Goal: Information Seeking & Learning: Learn about a topic

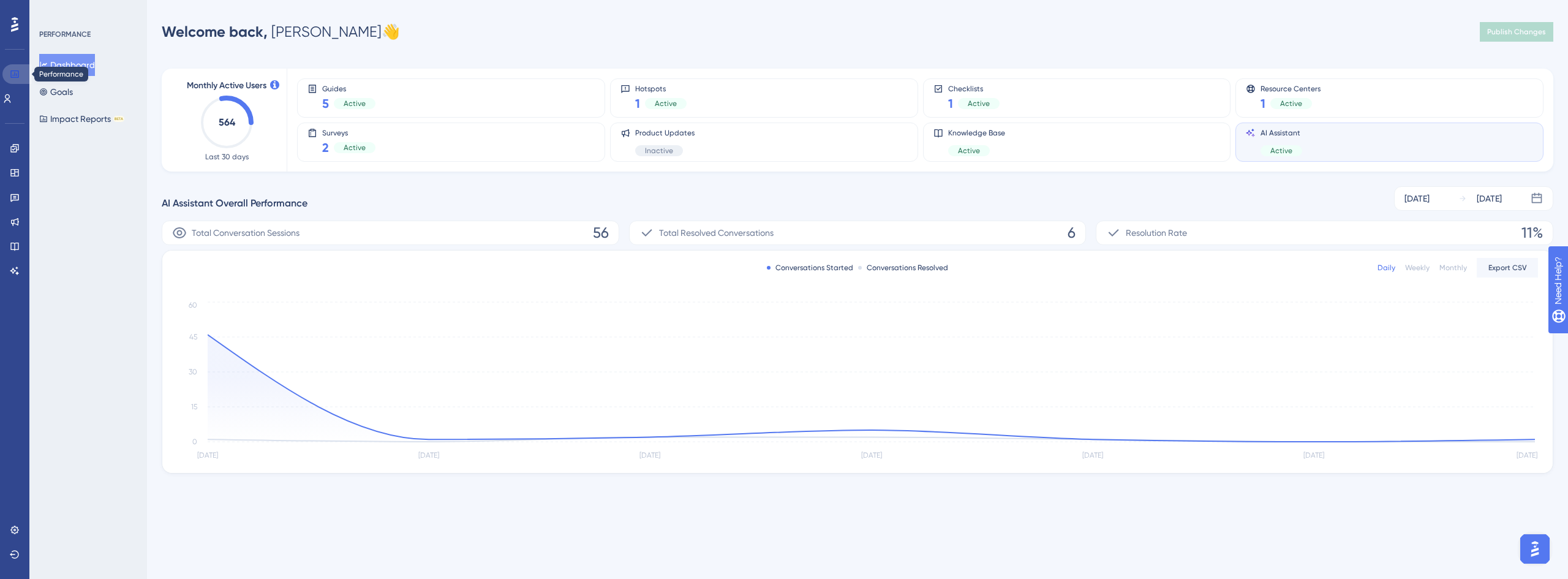
click at [13, 80] on link at bounding box center [17, 74] width 30 height 20
click at [362, 142] on div "Active" at bounding box center [354, 147] width 41 height 11
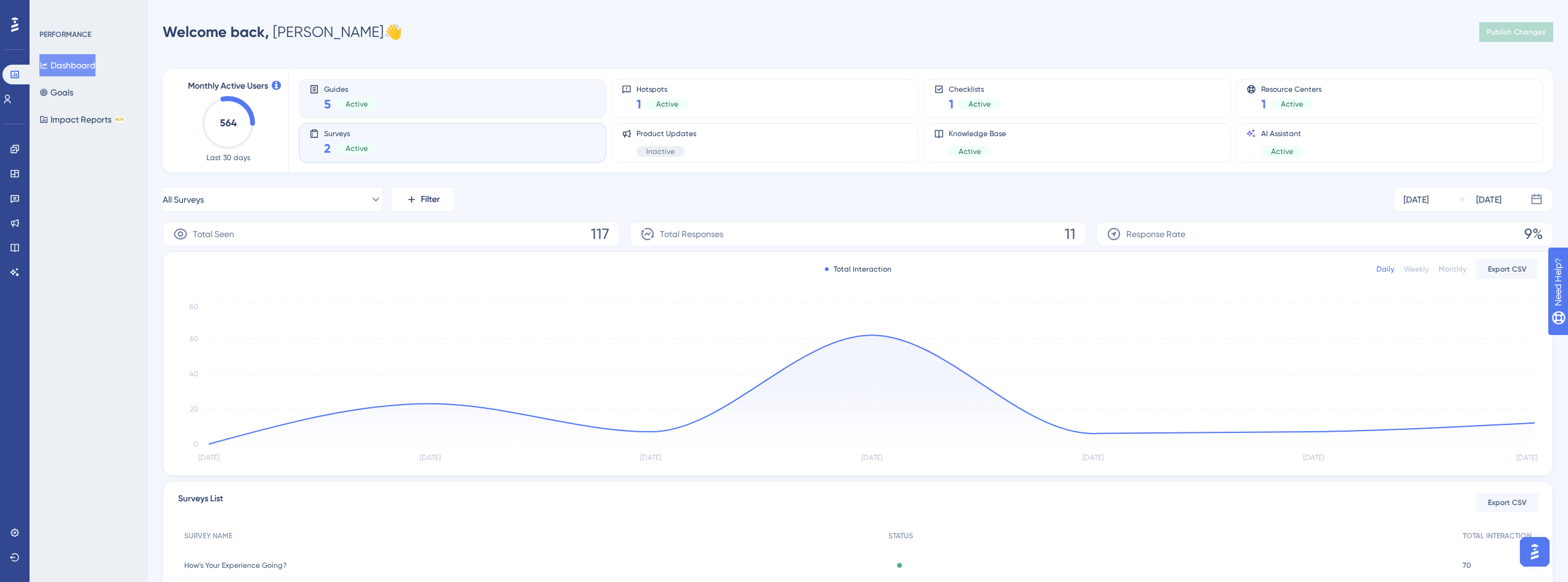
click at [466, 91] on div "Guides 5 Active" at bounding box center [452, 99] width 286 height 28
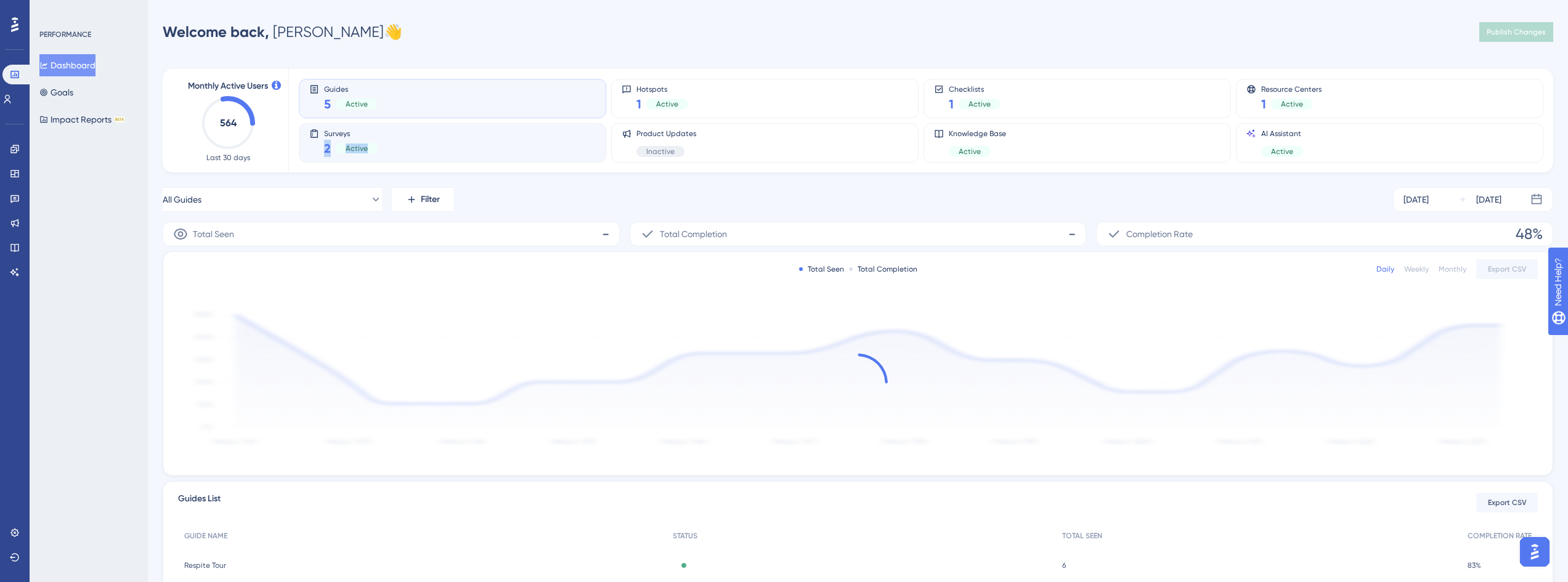
click at [454, 139] on div "Surveys 2 Active" at bounding box center [452, 143] width 286 height 28
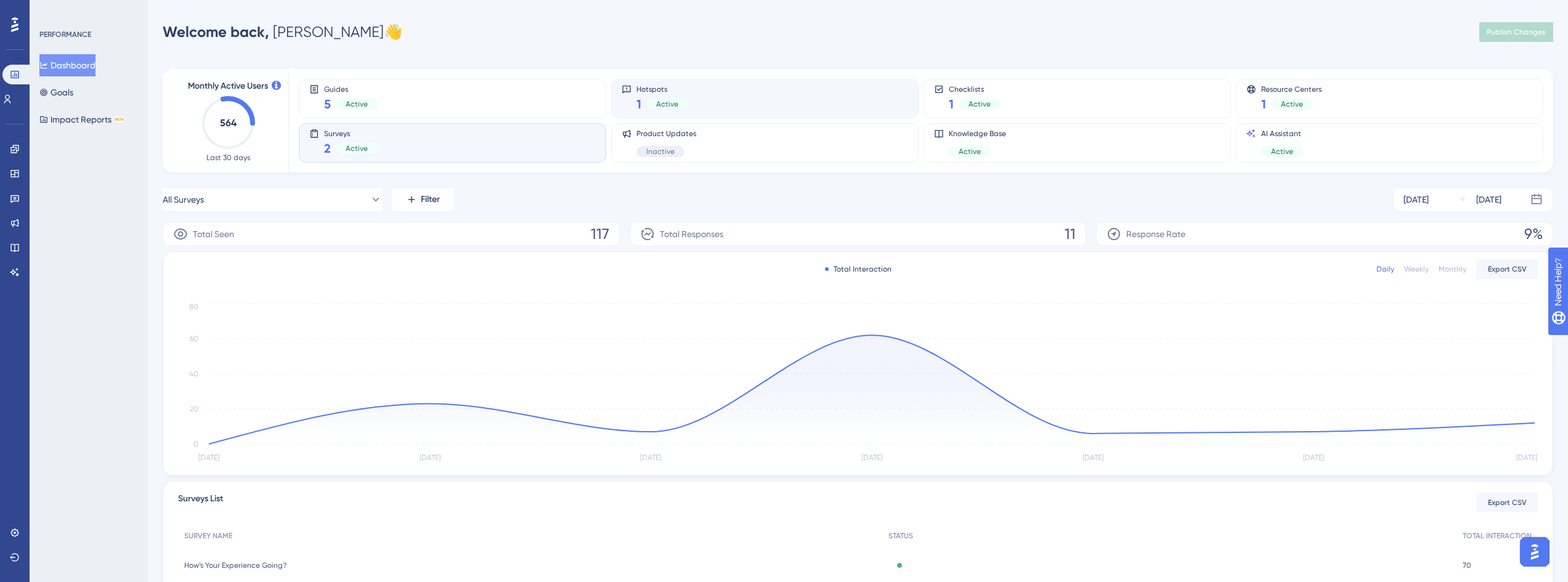
click at [760, 85] on div "Hotspots 1 Active" at bounding box center [764, 99] width 286 height 28
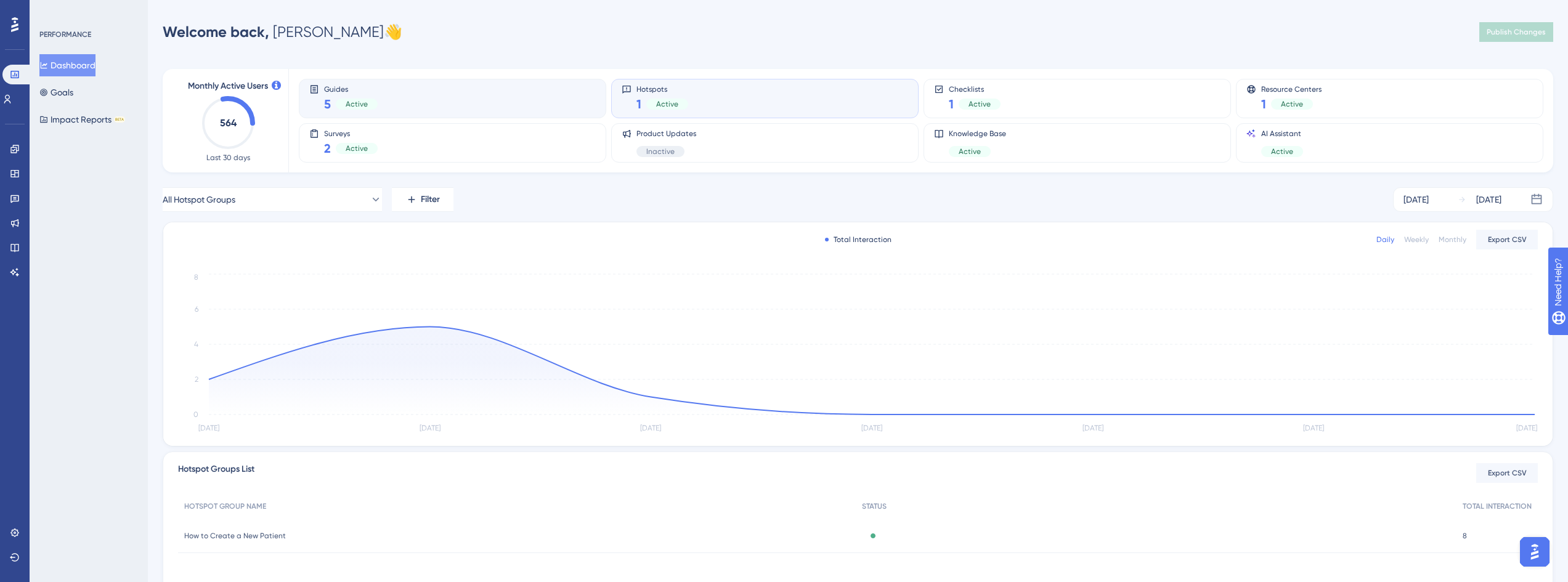
click at [514, 94] on div "Guides 5 Active" at bounding box center [452, 99] width 286 height 28
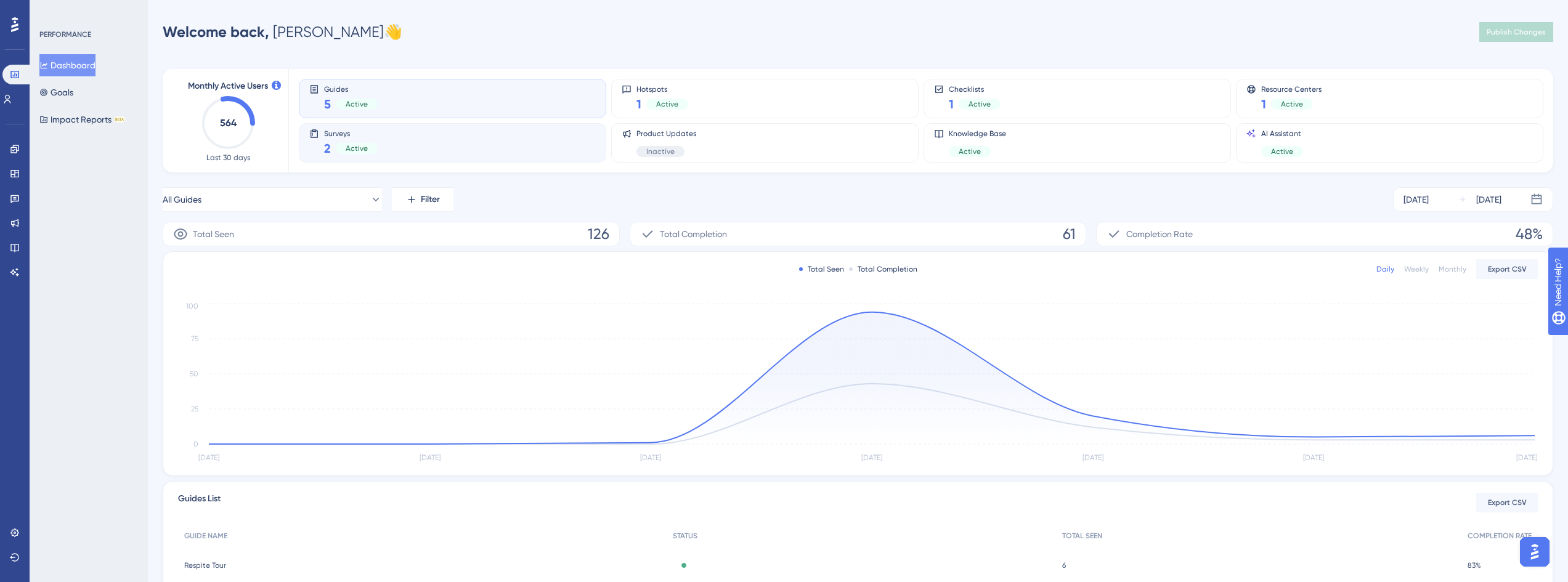
click at [358, 157] on div "Surveys 2 Active" at bounding box center [452, 143] width 308 height 40
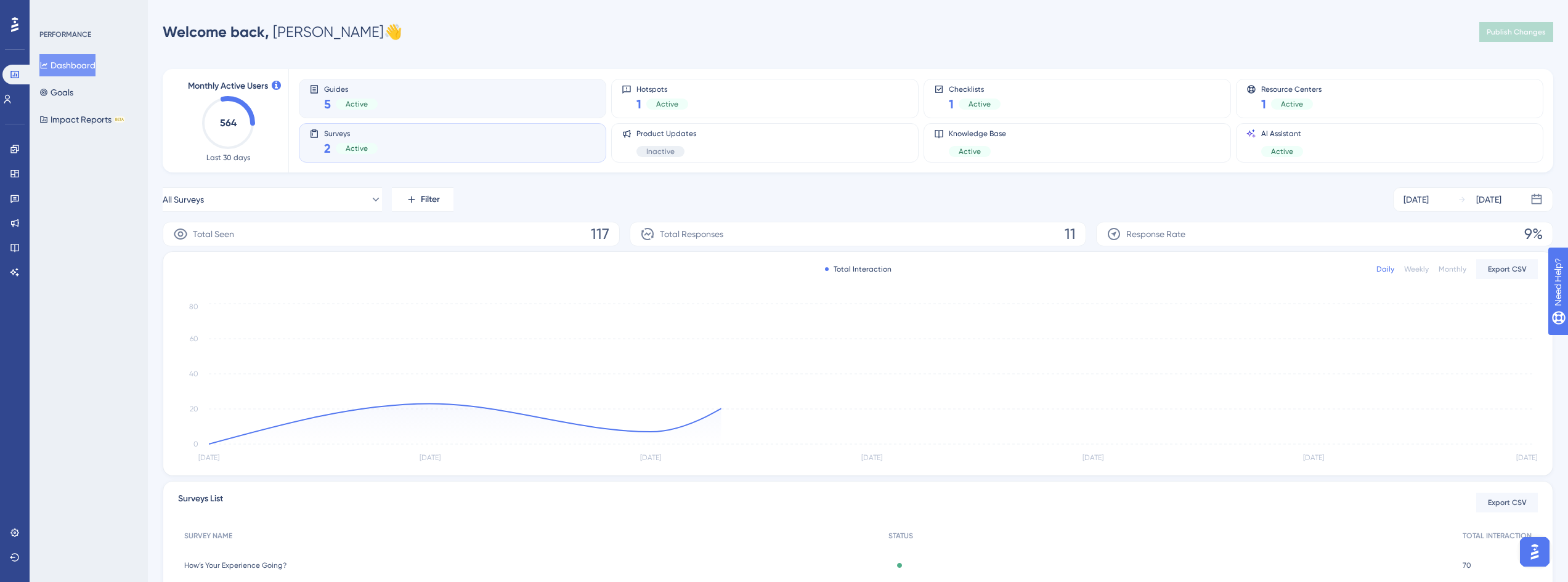
click at [421, 104] on div "Guides 5 Active" at bounding box center [452, 99] width 286 height 28
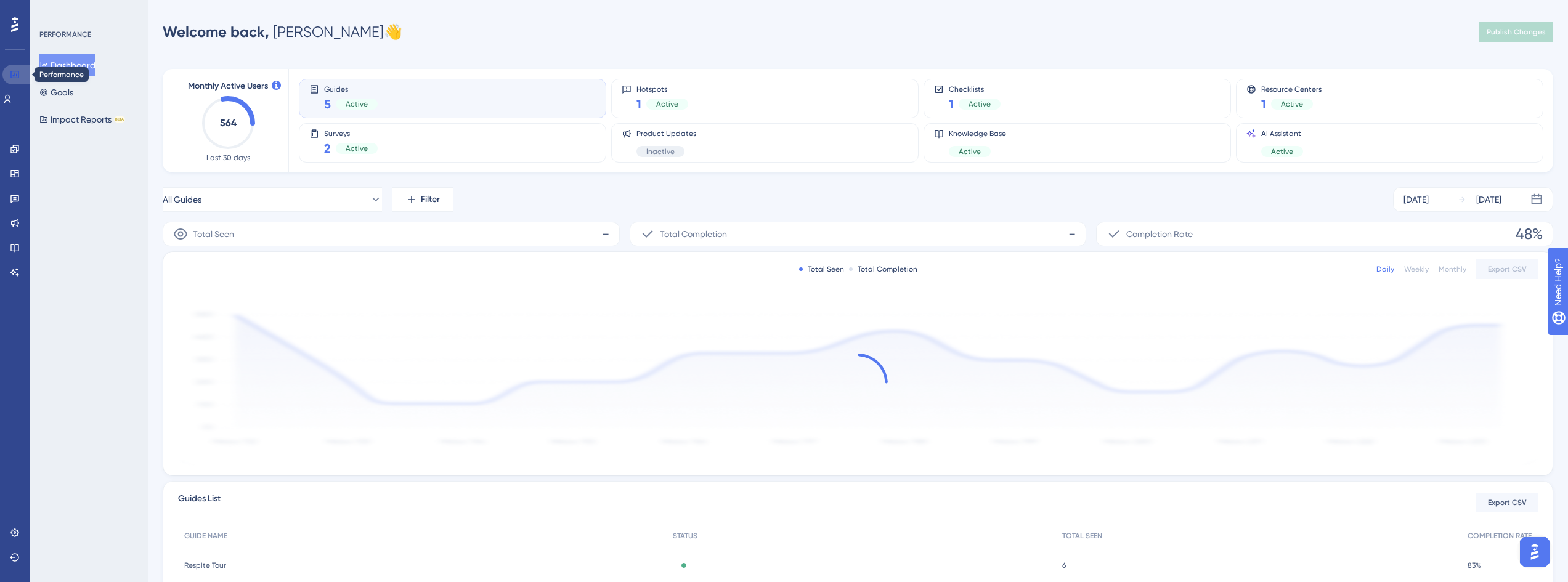
click at [19, 77] on icon at bounding box center [15, 74] width 8 height 7
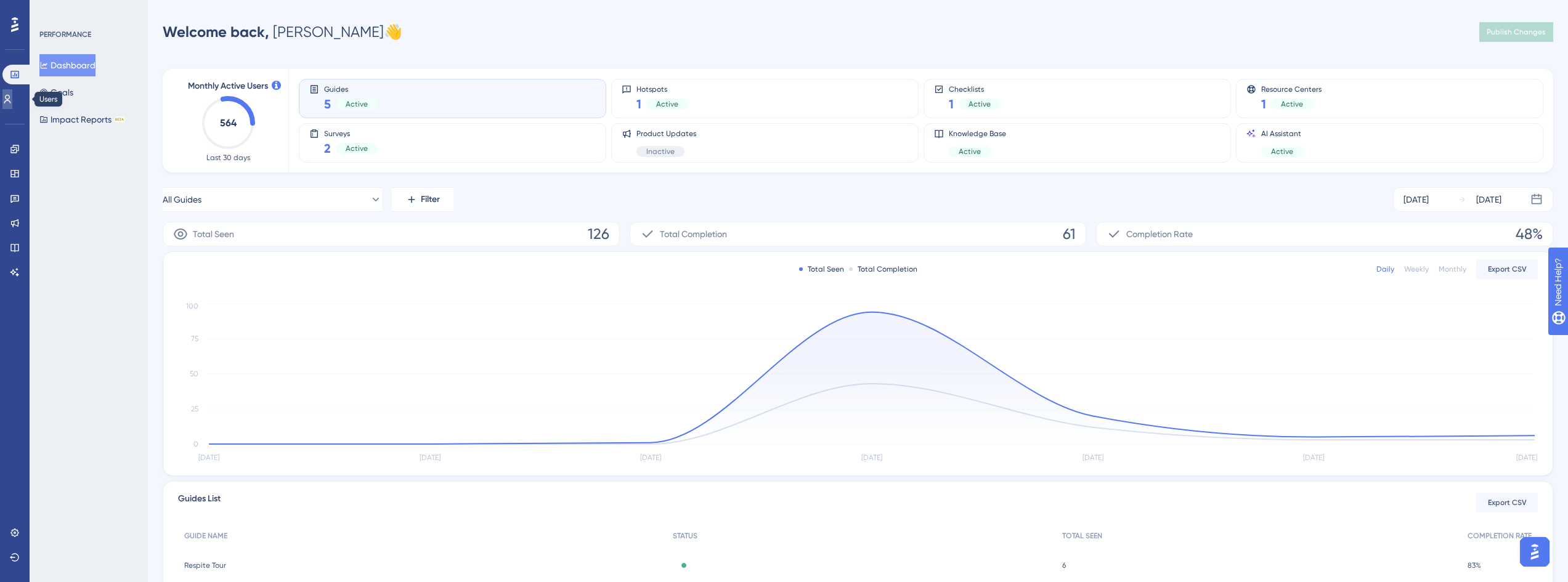
click at [13, 100] on icon at bounding box center [7, 99] width 10 height 10
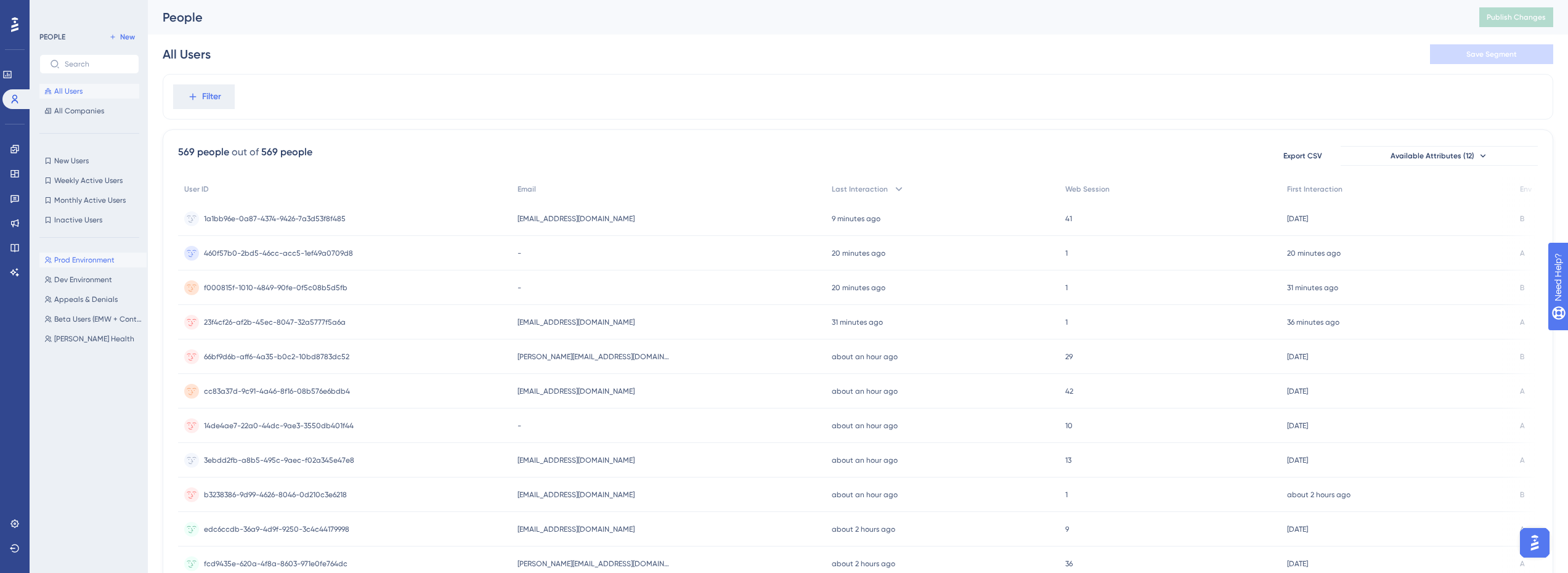
click at [98, 262] on span "Prod Environment" at bounding box center [84, 260] width 60 height 10
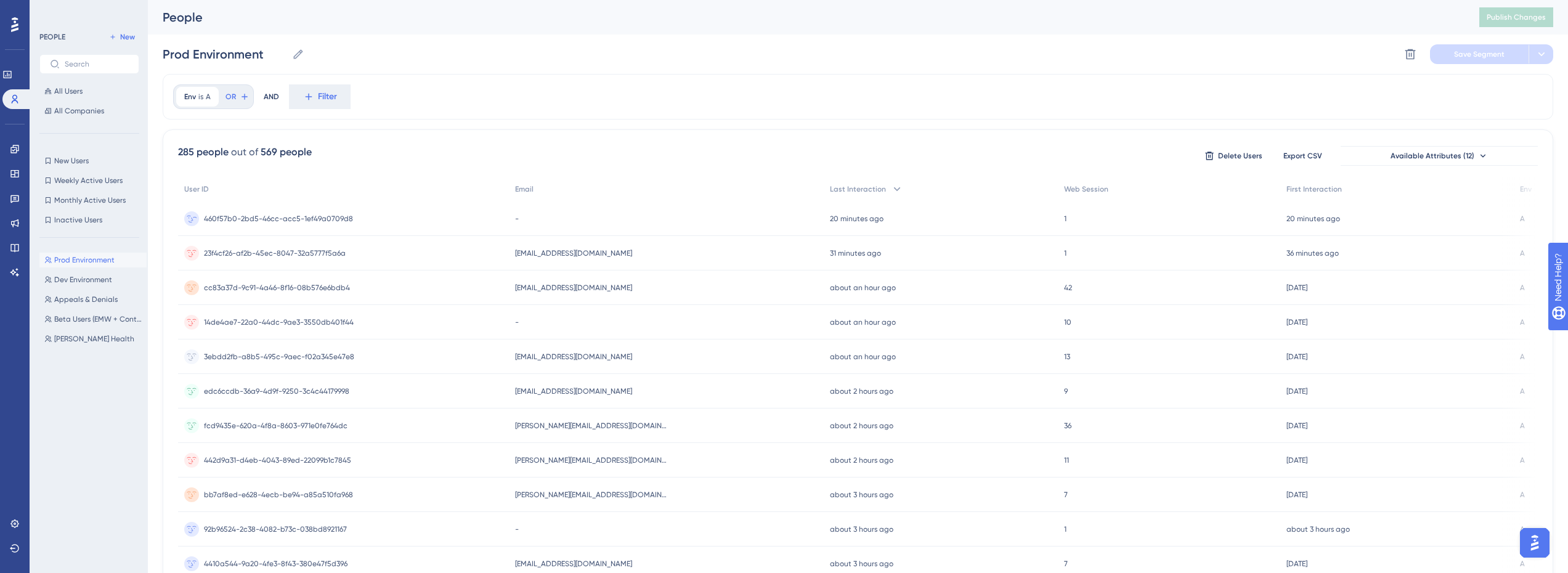
click at [265, 220] on span "460f57b0-2bd5-46cc-acc5-1ef49a0709d8" at bounding box center [278, 218] width 149 height 10
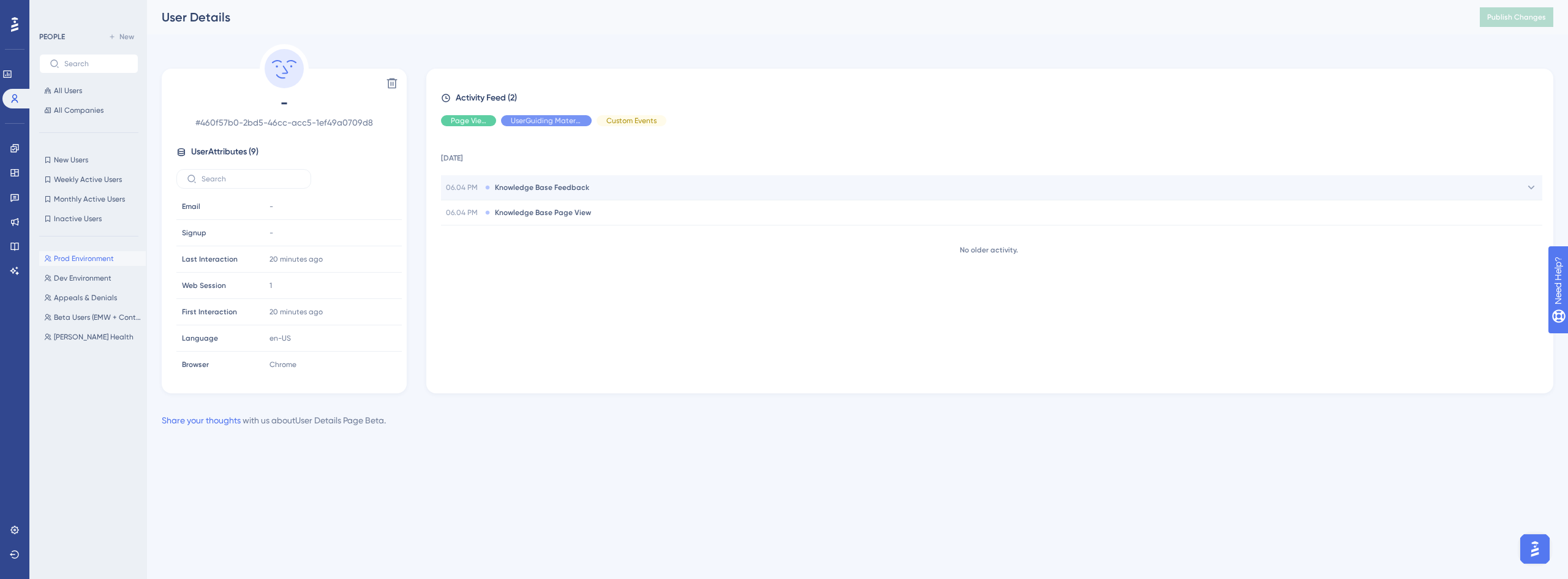
click at [577, 188] on span "Knowledge Base Feedback" at bounding box center [542, 188] width 94 height 10
click at [550, 186] on span "Knowledge Base Feedback" at bounding box center [542, 188] width 94 height 10
click at [562, 191] on span "Knowledge Base Feedback" at bounding box center [542, 188] width 94 height 10
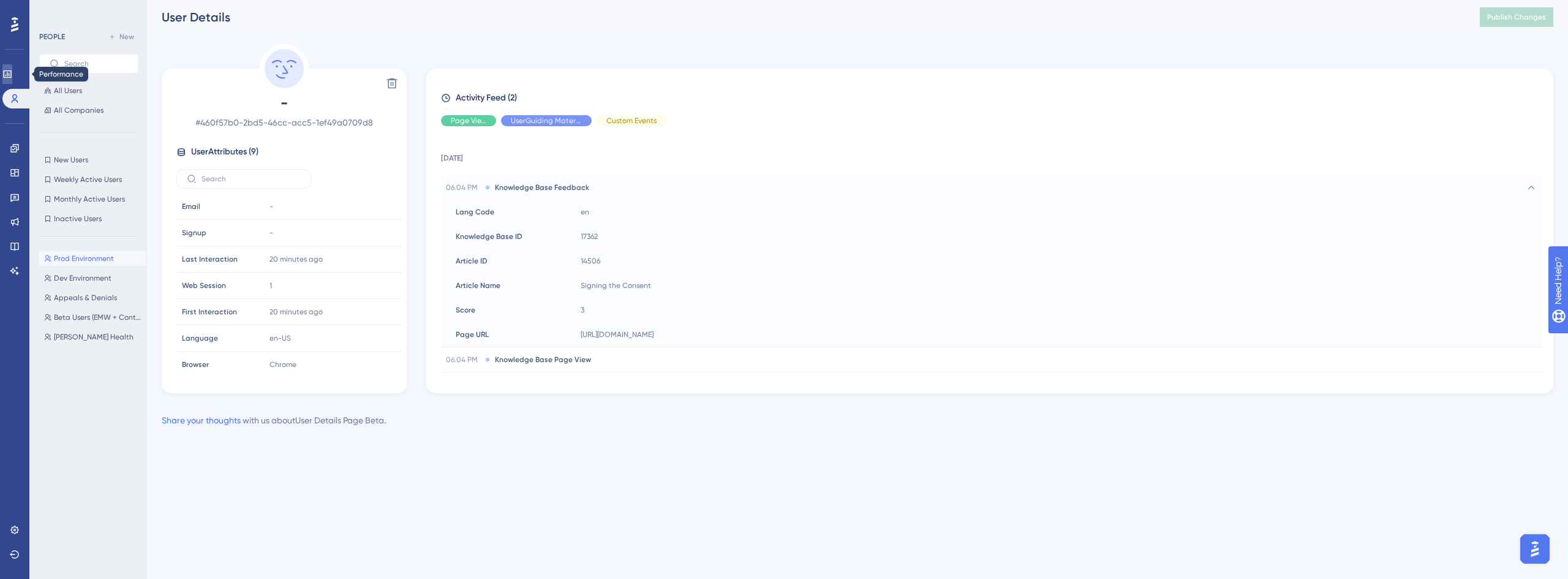
click at [12, 69] on icon at bounding box center [7, 74] width 10 height 10
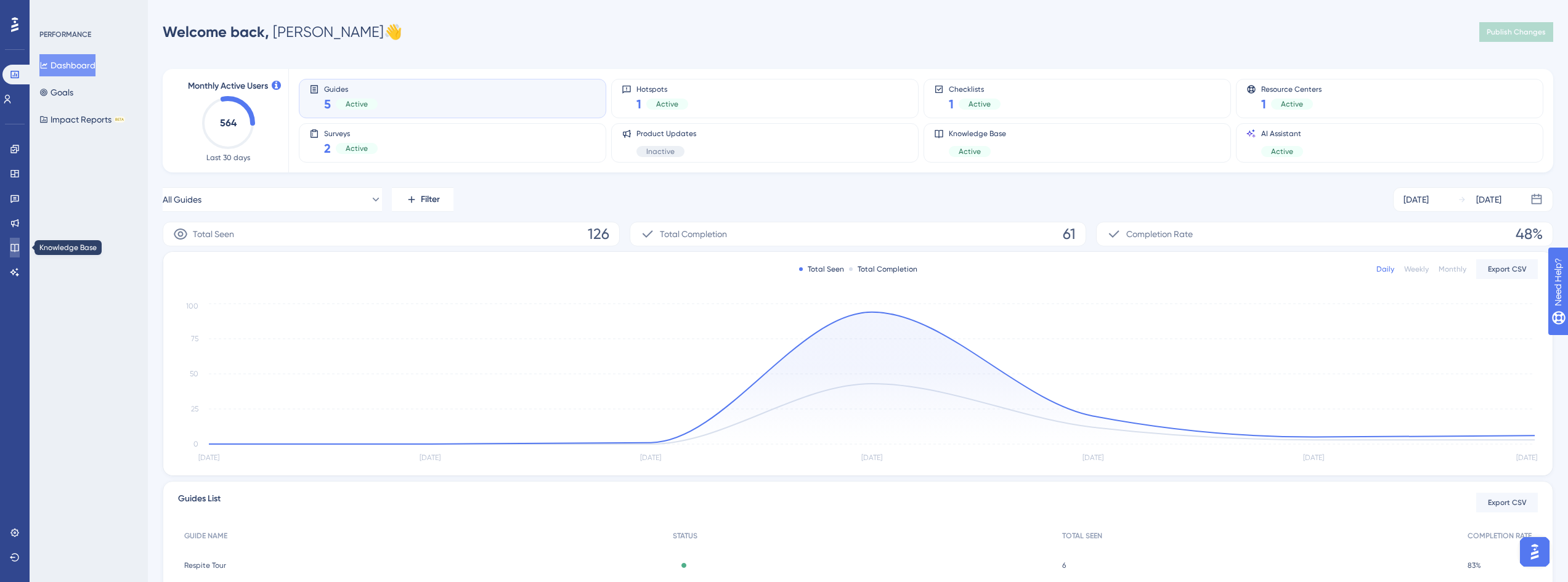
click at [10, 247] on link at bounding box center [15, 248] width 10 height 20
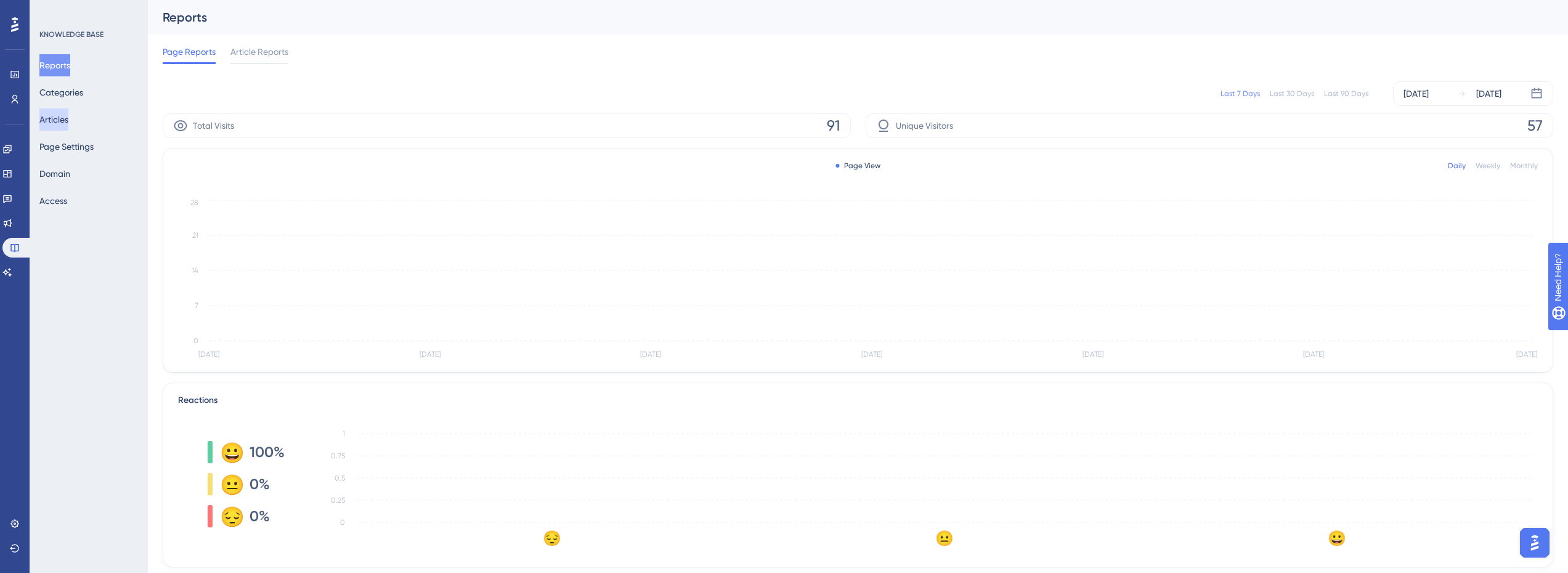
click at [68, 118] on button "Articles" at bounding box center [54, 120] width 29 height 22
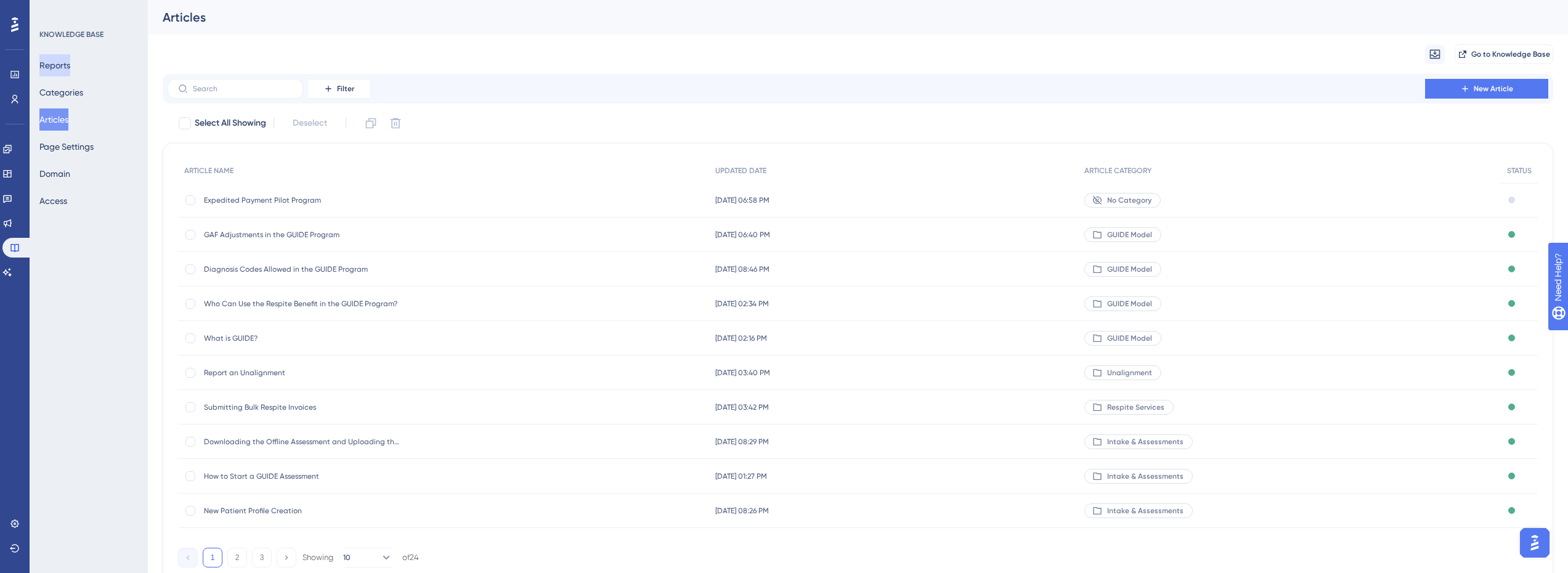
click at [54, 62] on button "Reports" at bounding box center [55, 66] width 31 height 22
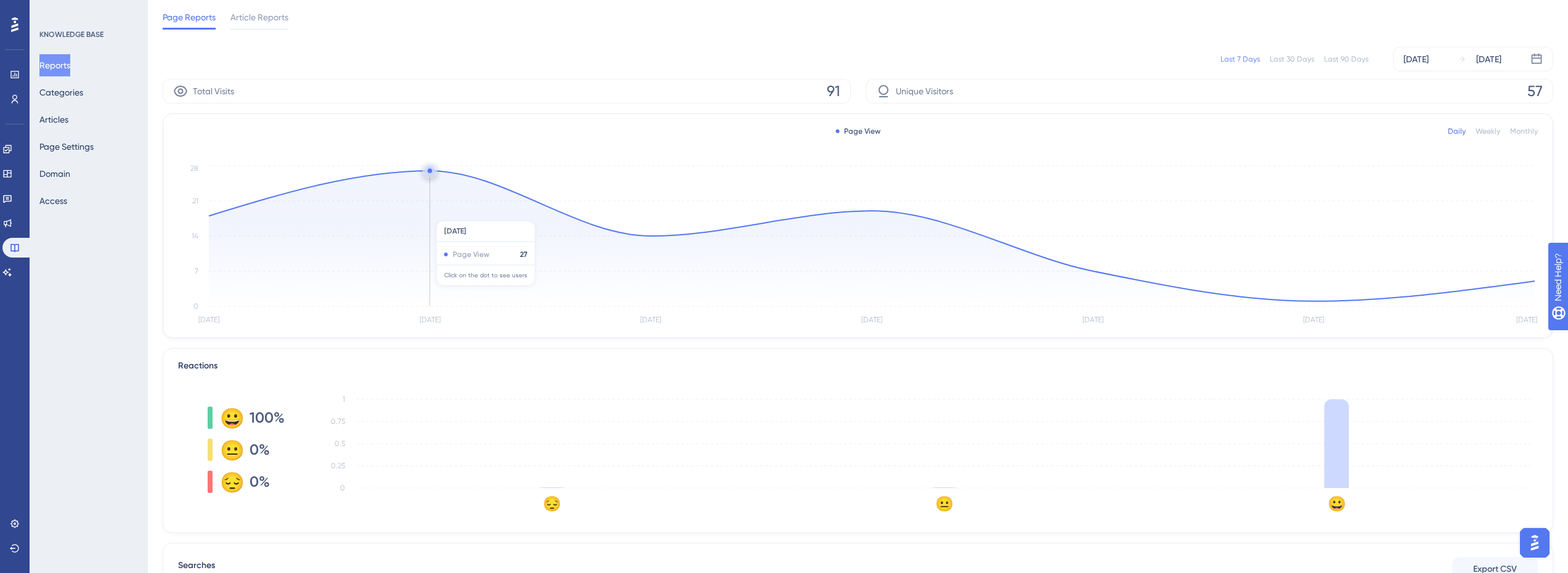
scroll to position [62, 0]
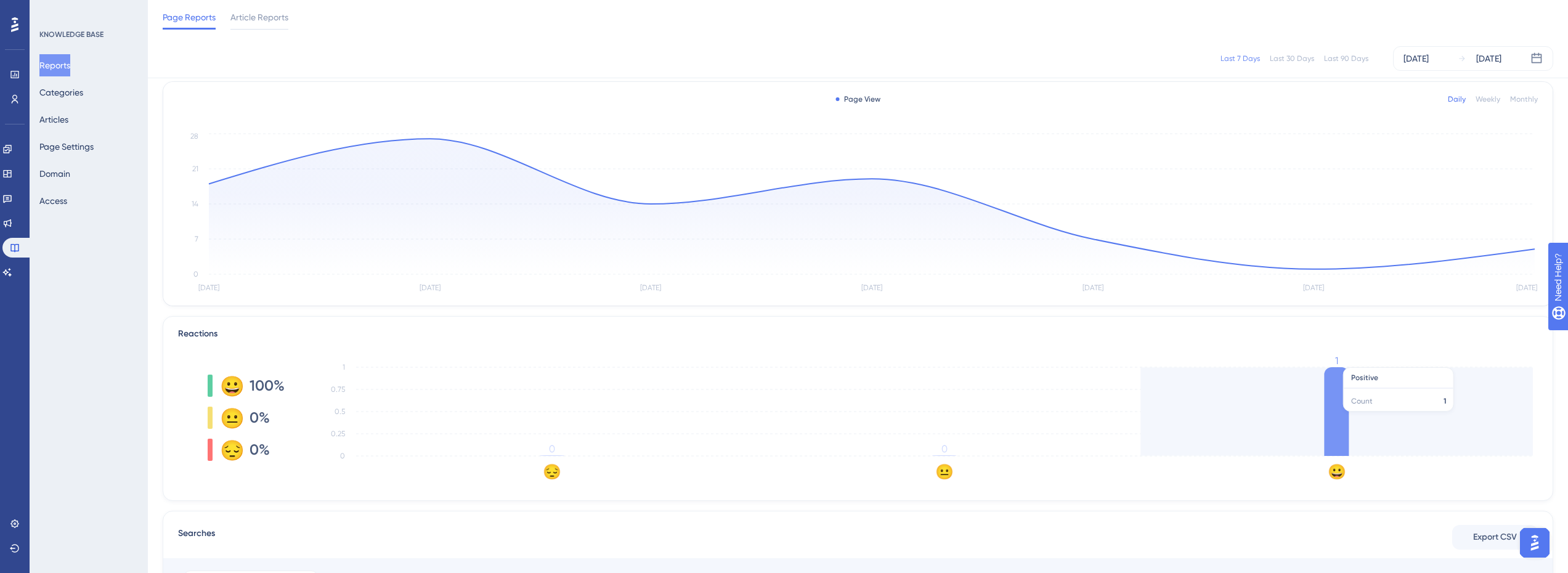
click at [1341, 410] on icon at bounding box center [1336, 412] width 24 height 89
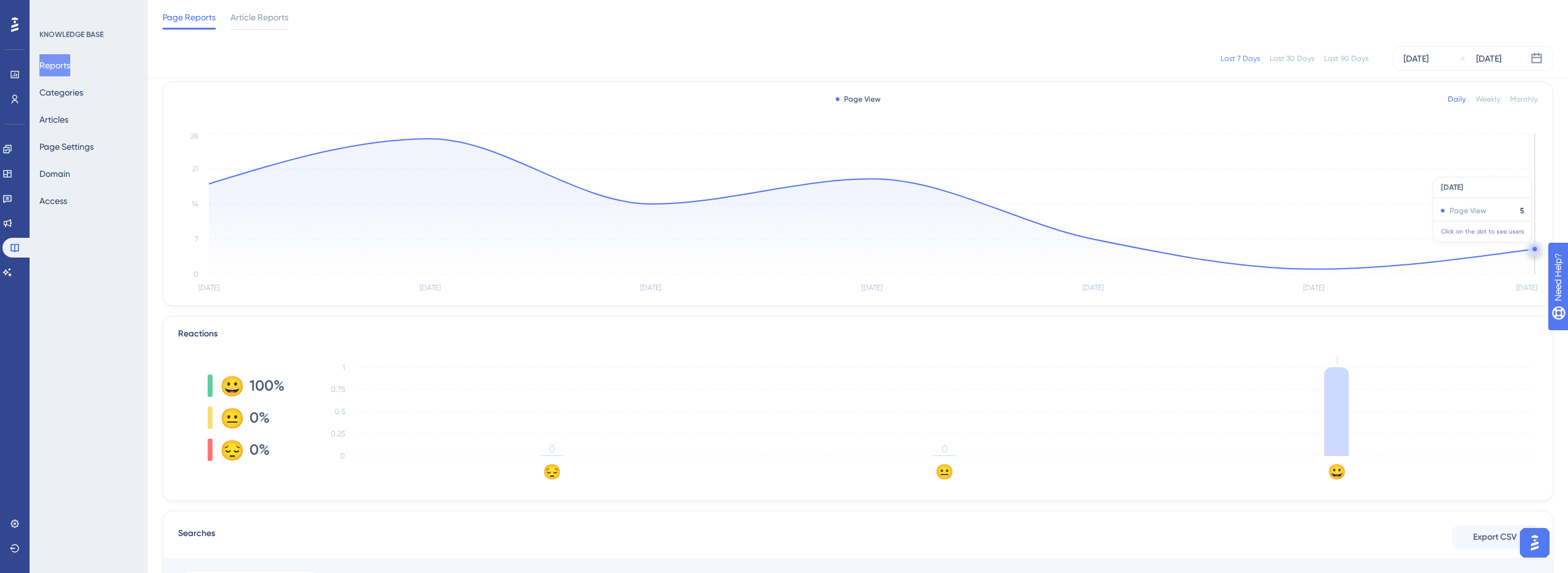
click at [1532, 248] on circle at bounding box center [1534, 249] width 10 height 10
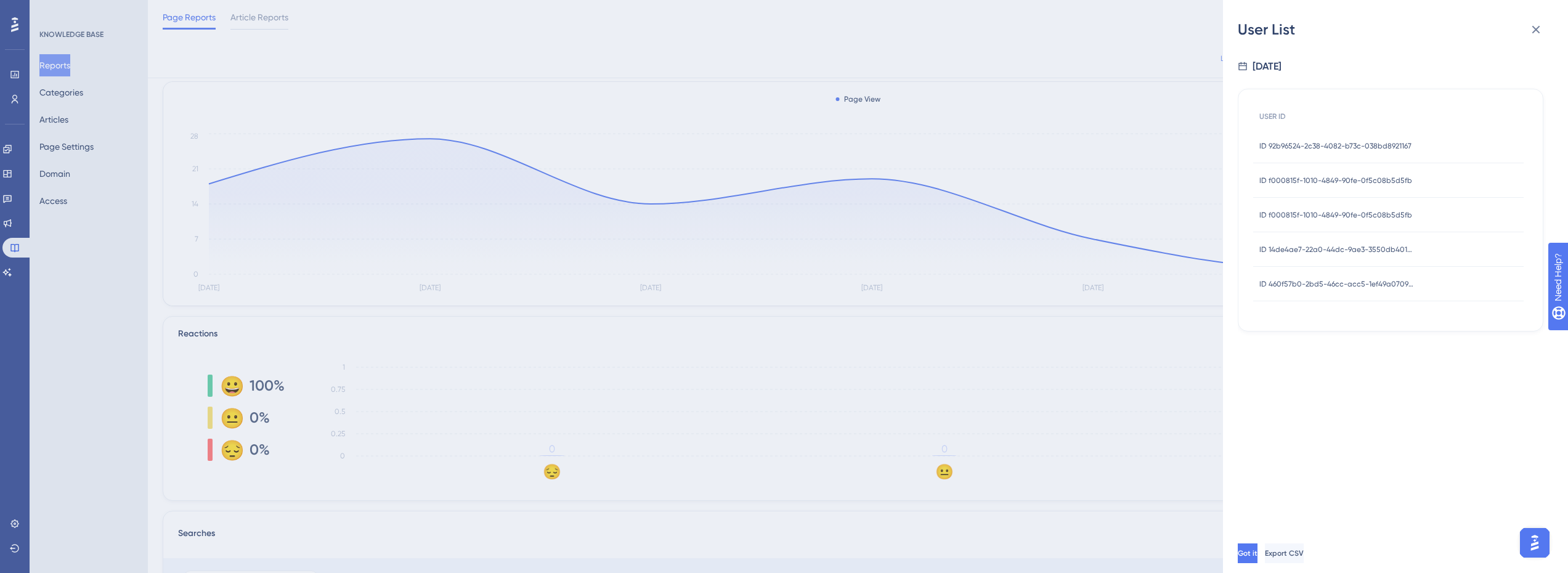
click at [1337, 148] on span "ID 92b96524-2c38-4082-b73c-038bd8921167" at bounding box center [1335, 146] width 152 height 10
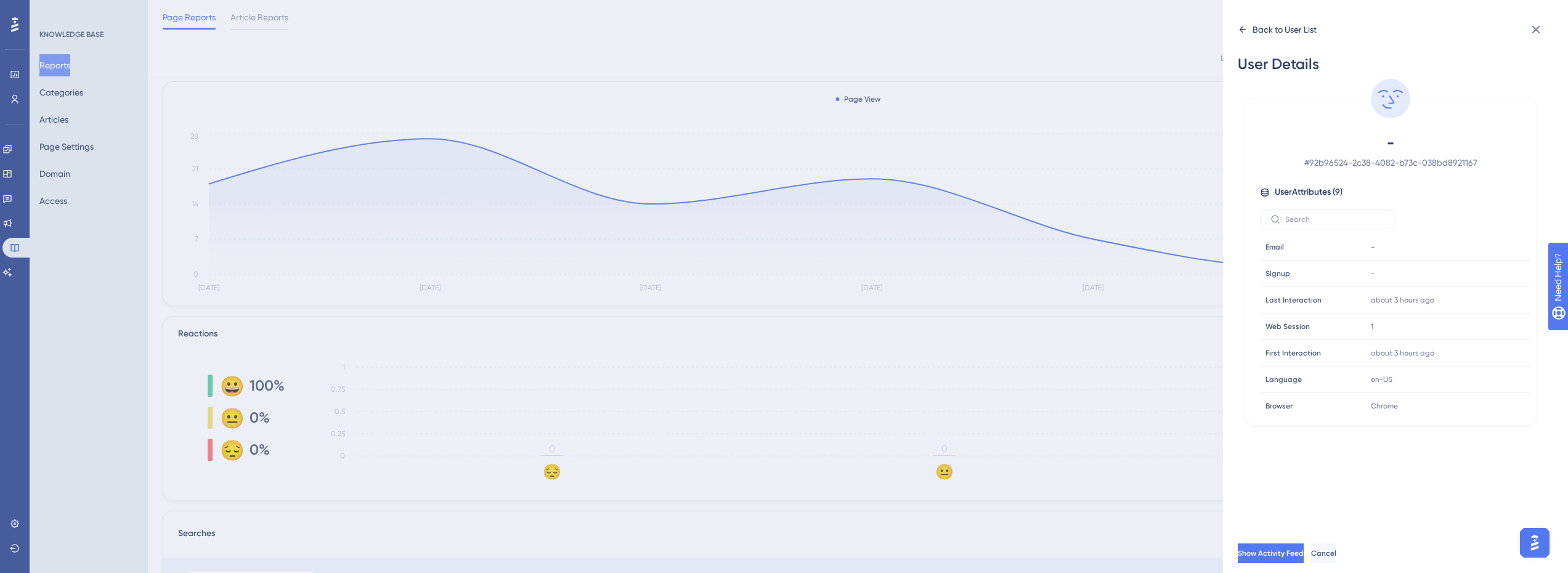
click at [1288, 23] on div "Back to User List" at bounding box center [1284, 30] width 64 height 15
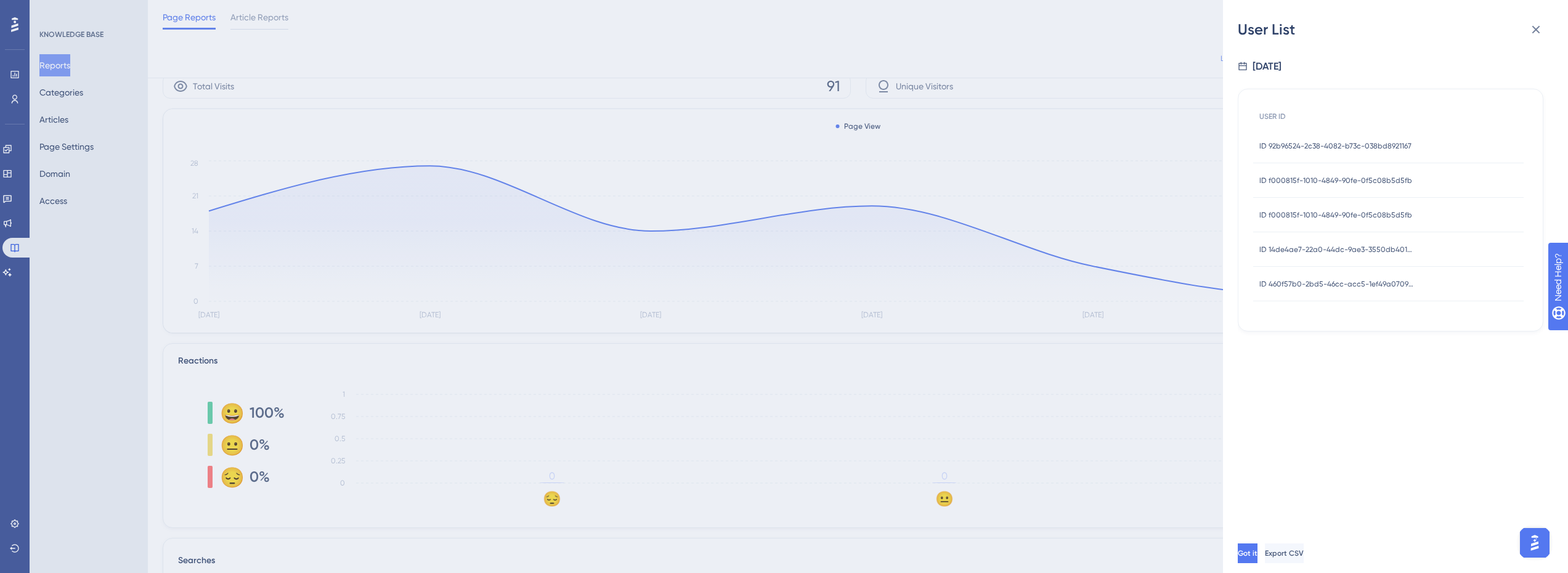
scroll to position [0, 0]
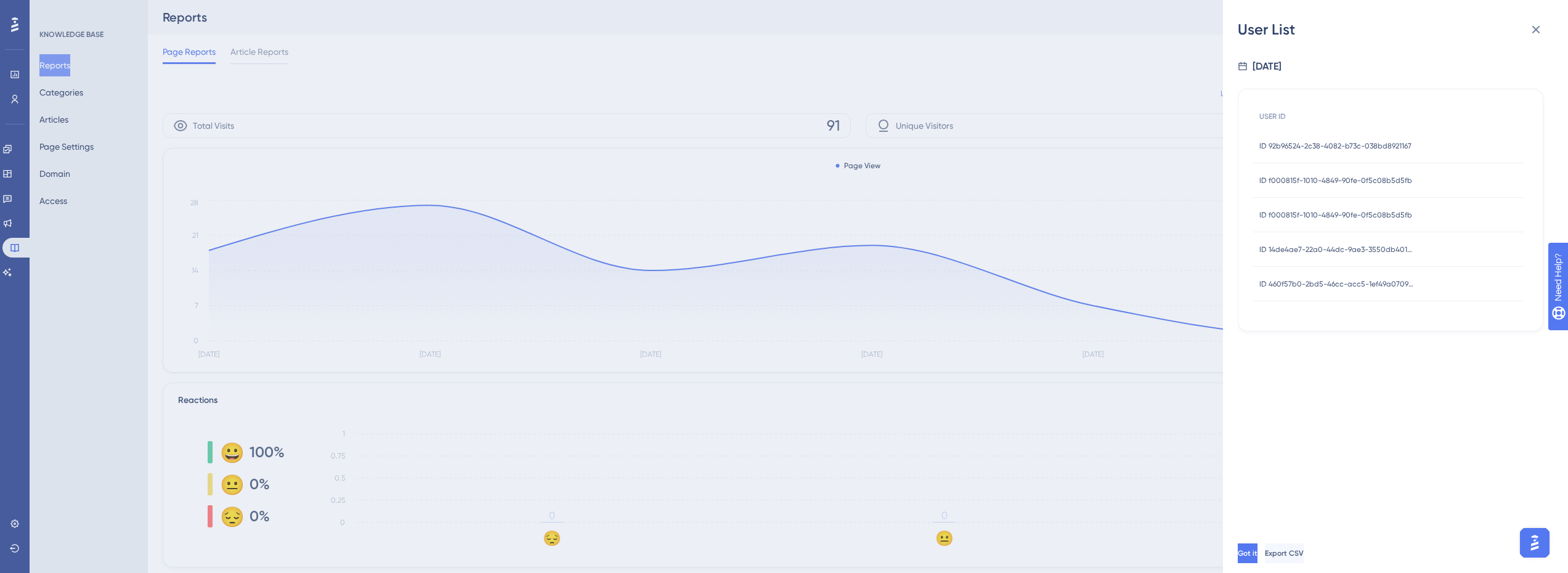
click at [610, 130] on div "User List [DATE] USER ID ID 92b96524-2c38-4082-b73c-038bd8921167 ID 92b96524-2c…" at bounding box center [784, 286] width 1568 height 573
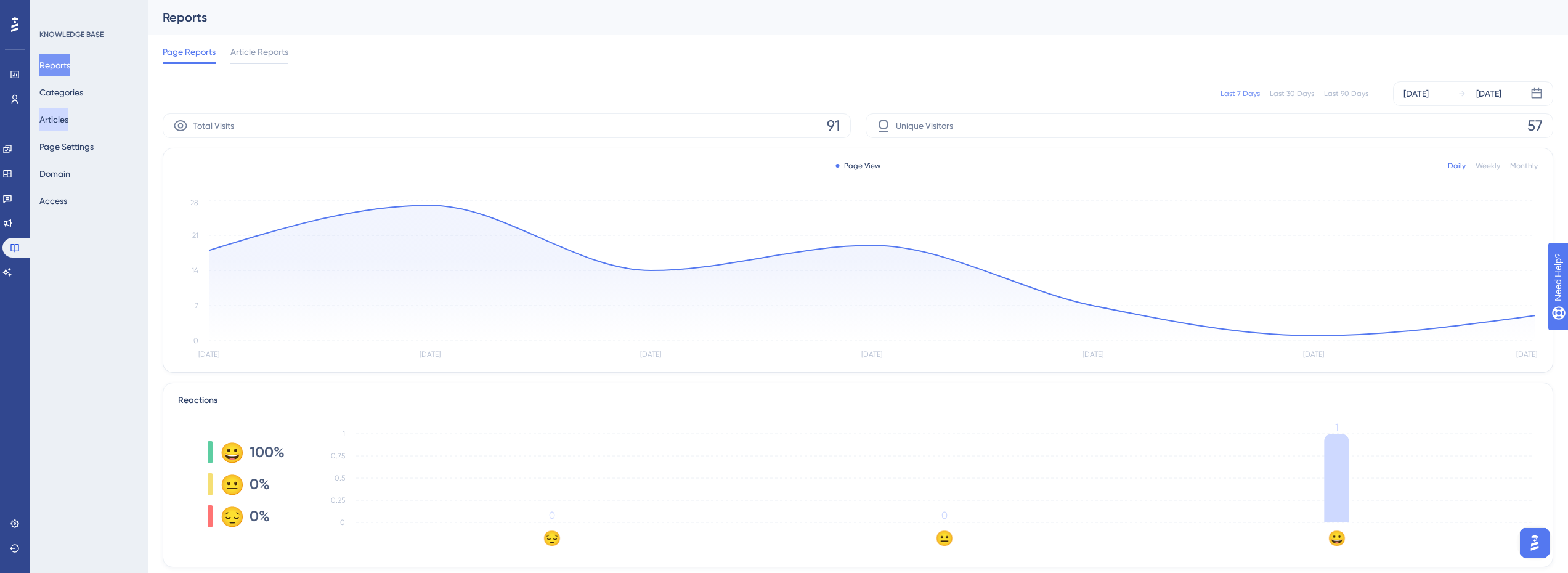
click at [68, 113] on button "Articles" at bounding box center [54, 120] width 29 height 22
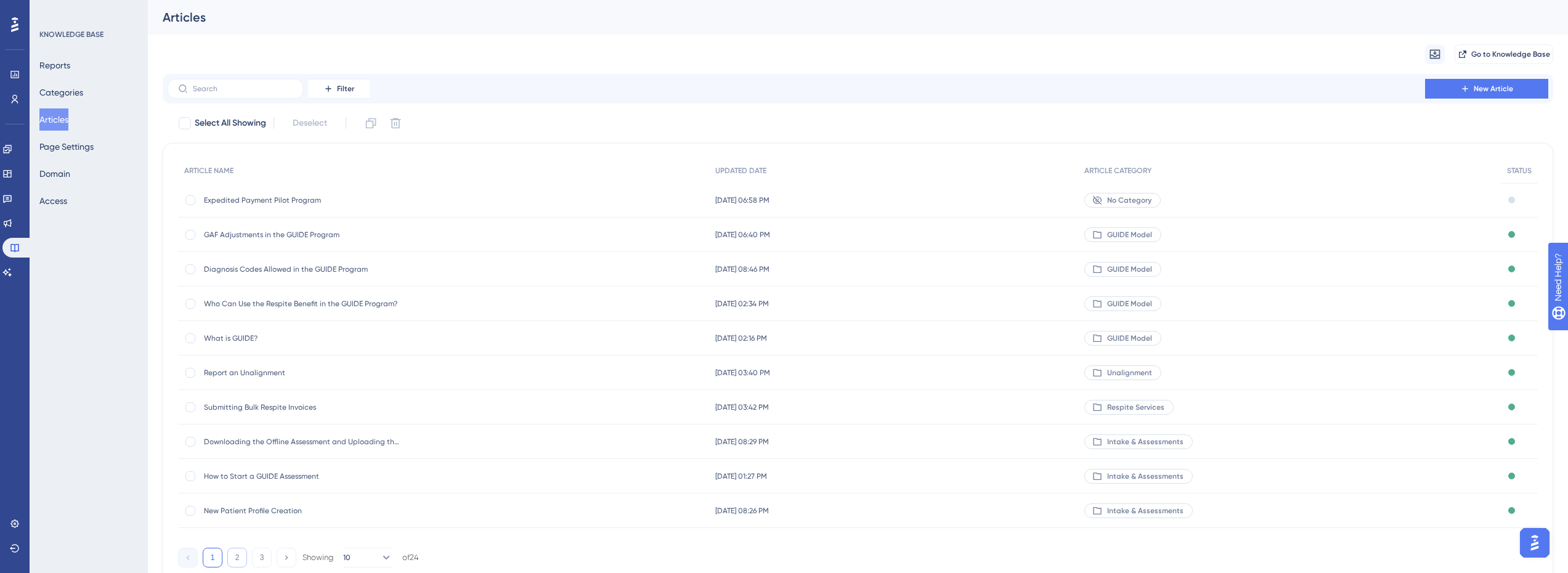
click at [233, 557] on button "2" at bounding box center [237, 558] width 20 height 20
click at [241, 441] on span "Signing the Consent" at bounding box center [302, 441] width 197 height 10
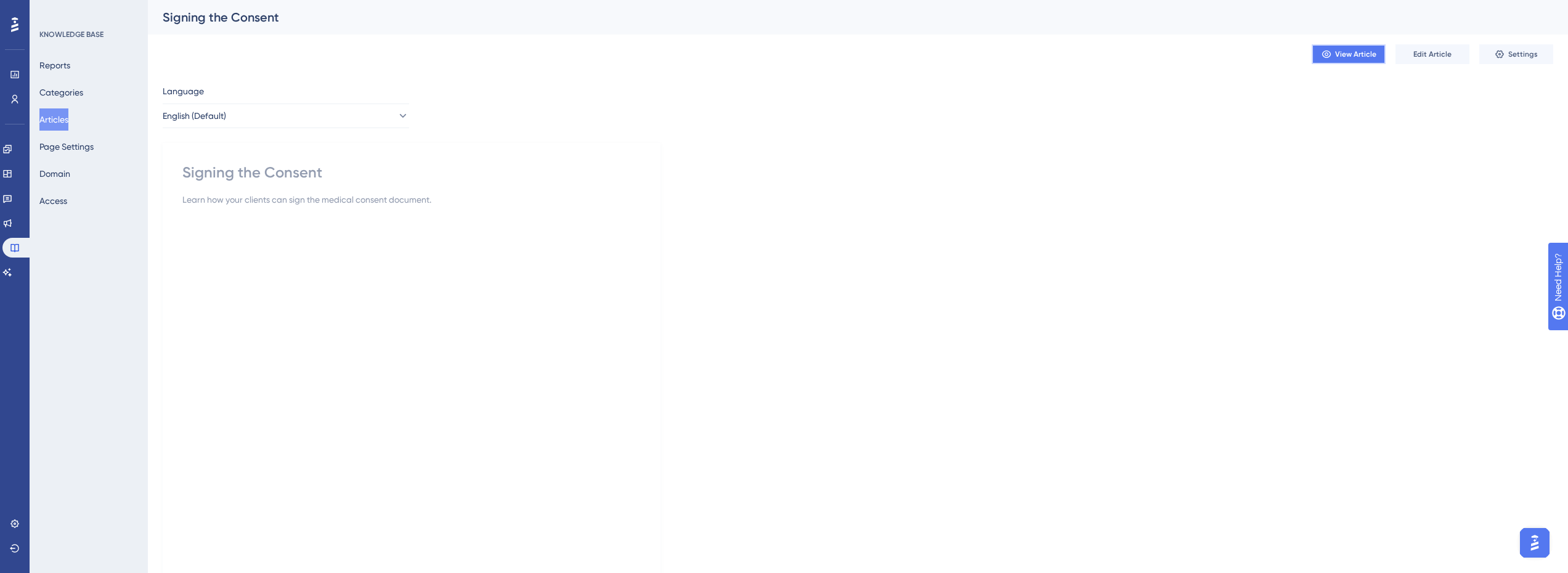
click at [1349, 51] on span "View Article" at bounding box center [1356, 54] width 41 height 10
